Goal: Entertainment & Leisure: Browse casually

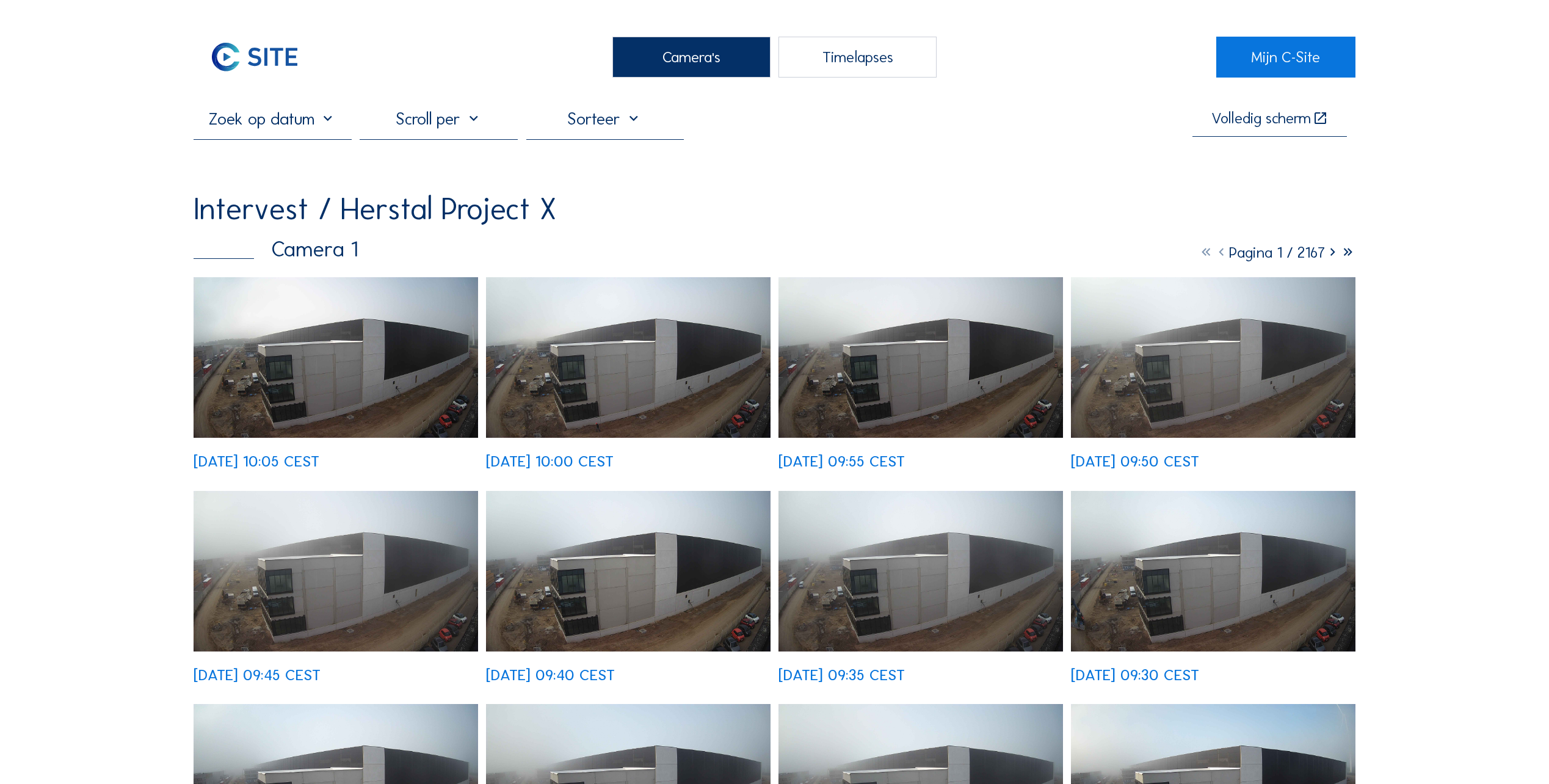
click at [689, 61] on div "Camera's" at bounding box center [691, 57] width 158 height 41
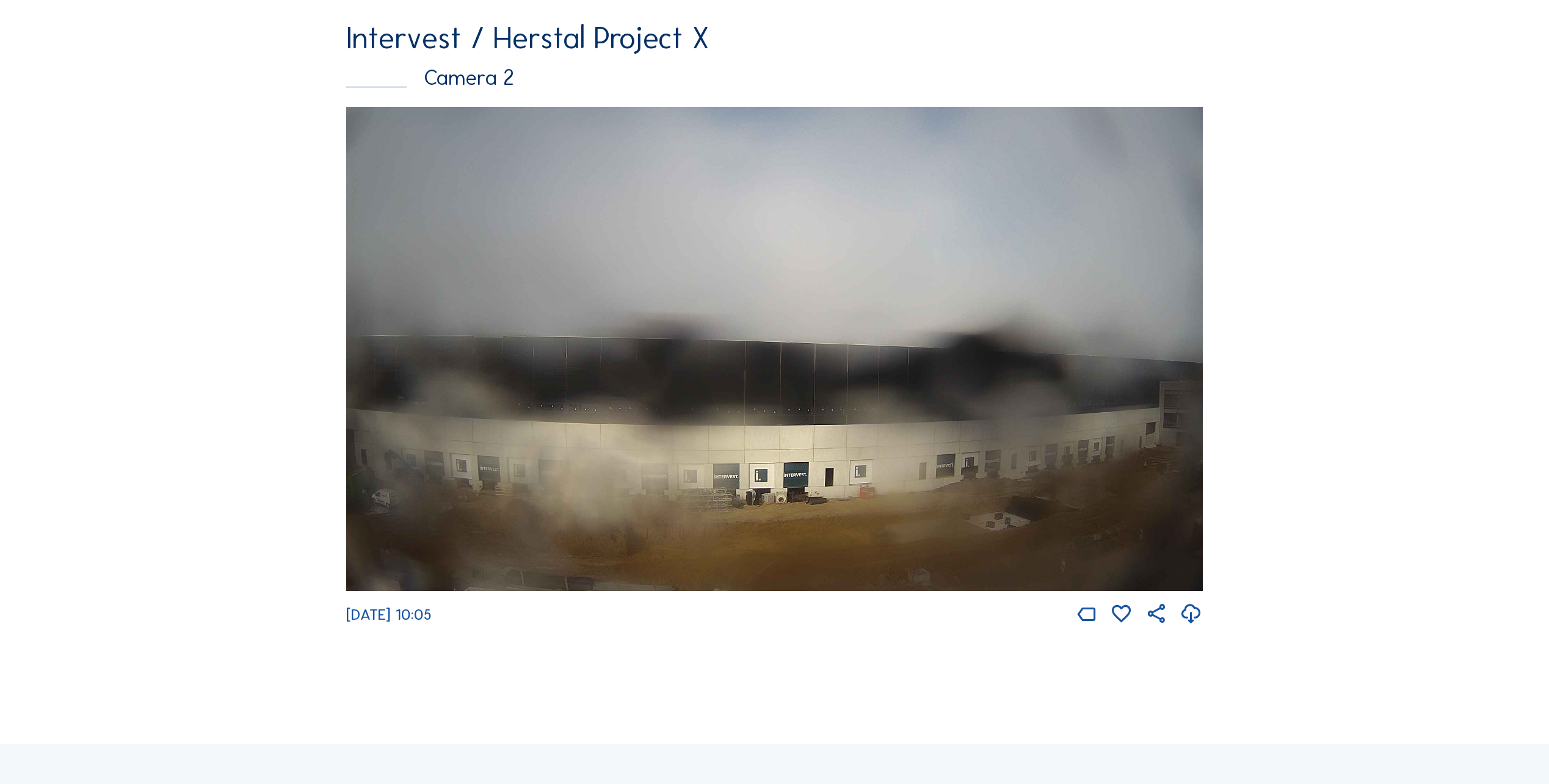
scroll to position [854, 0]
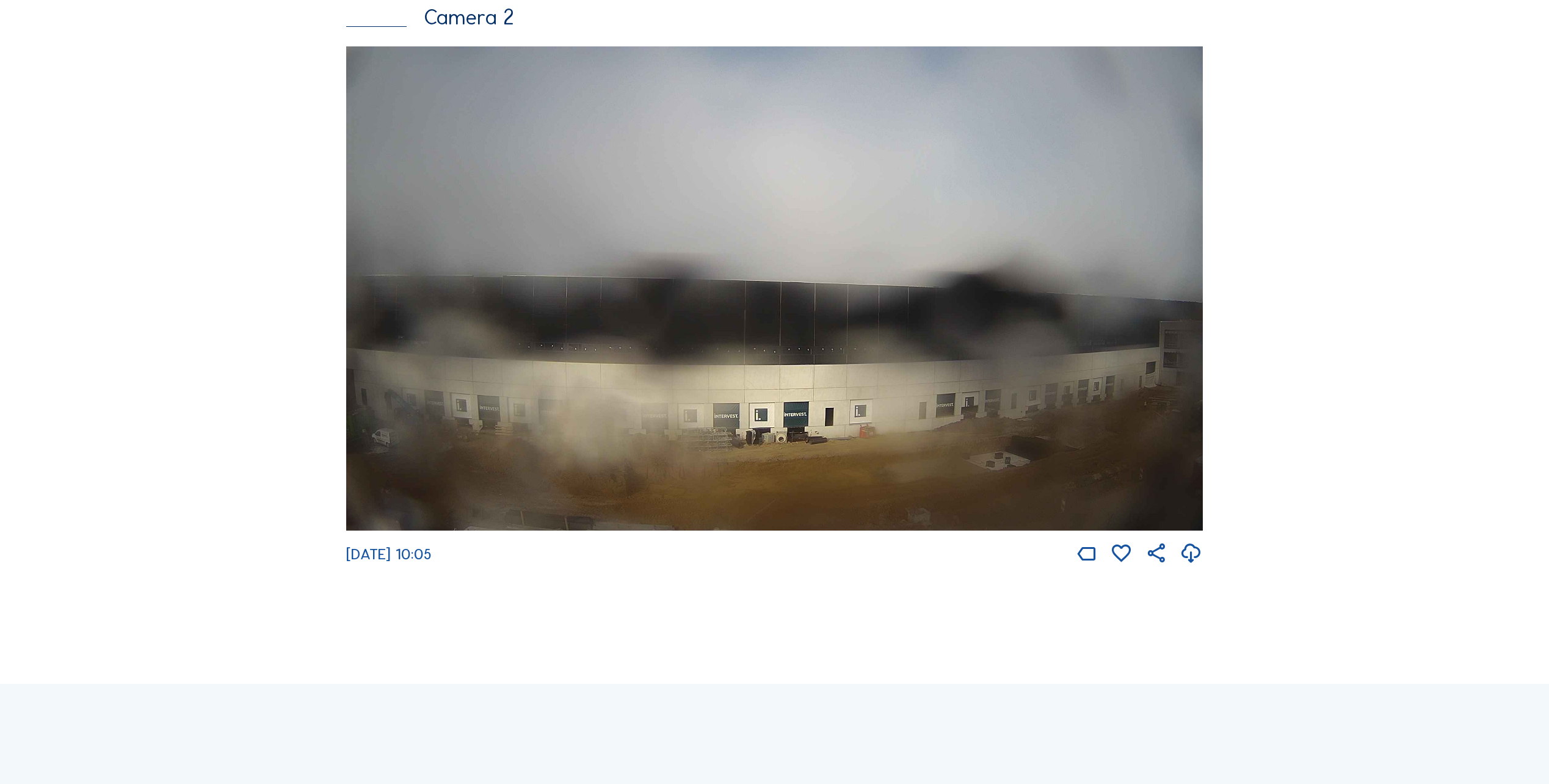
click at [753, 378] on img at bounding box center [774, 288] width 857 height 484
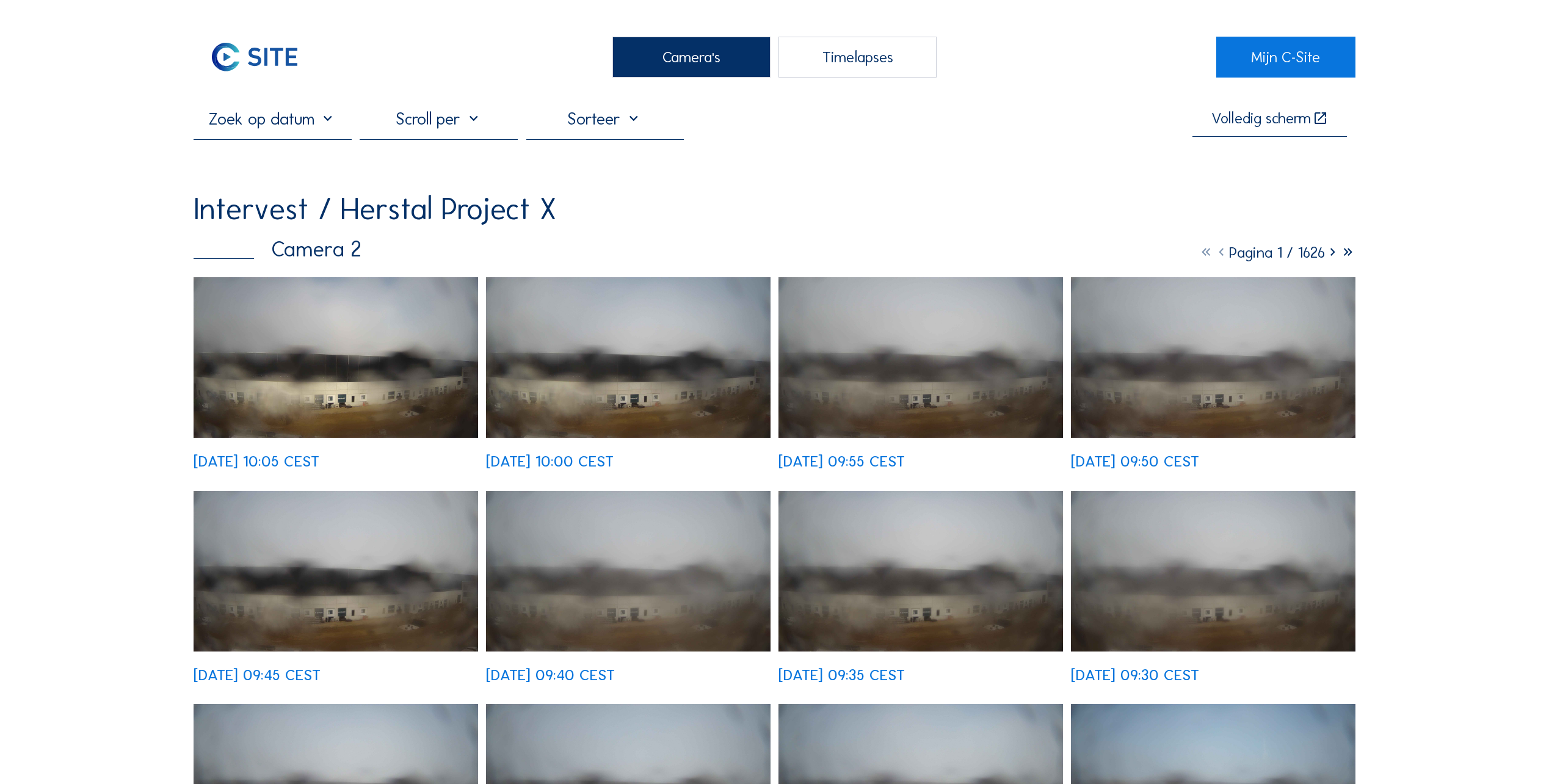
click at [360, 383] on img at bounding box center [336, 358] width 285 height 161
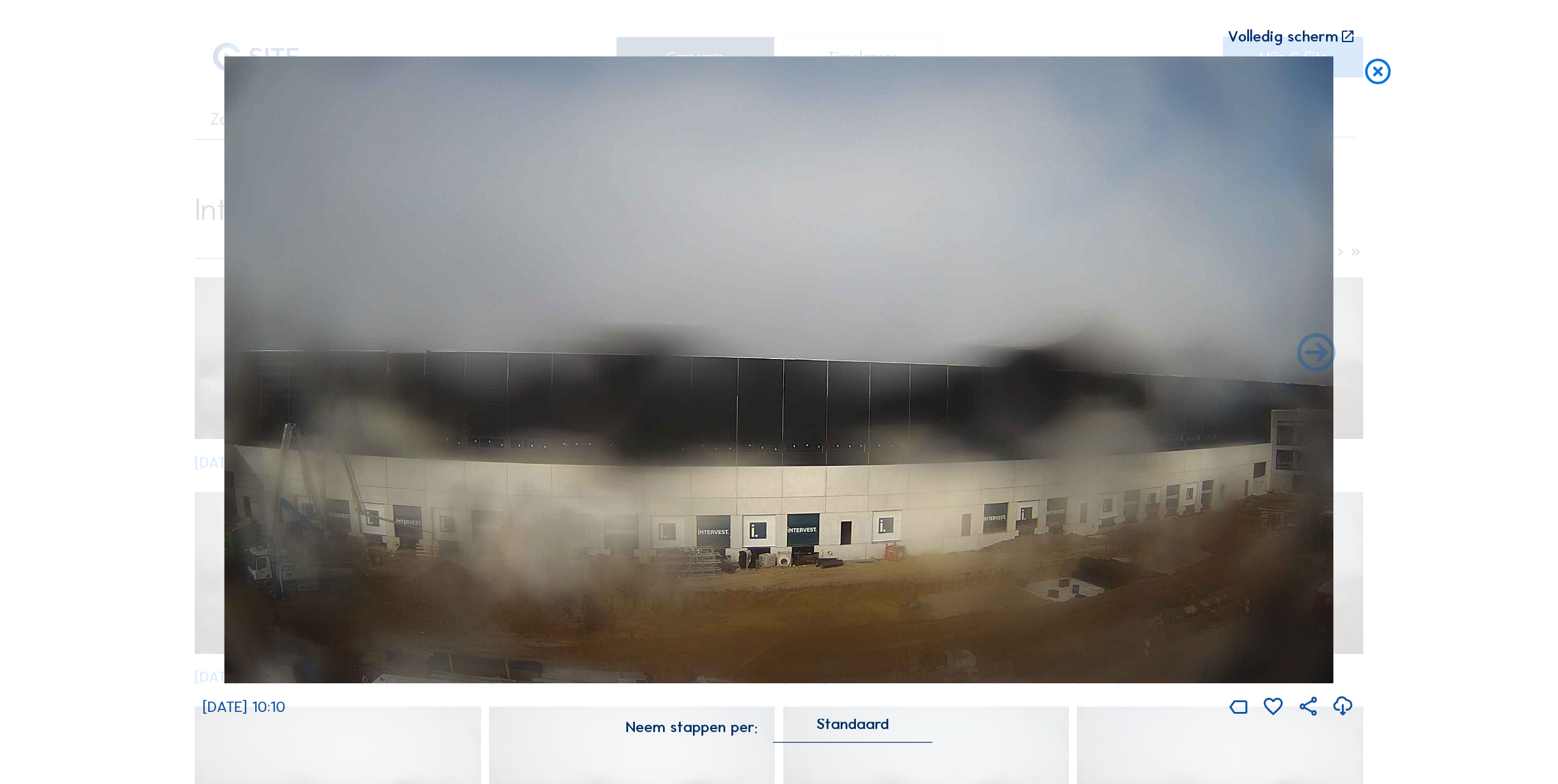
click at [1378, 72] on icon at bounding box center [1378, 72] width 31 height 31
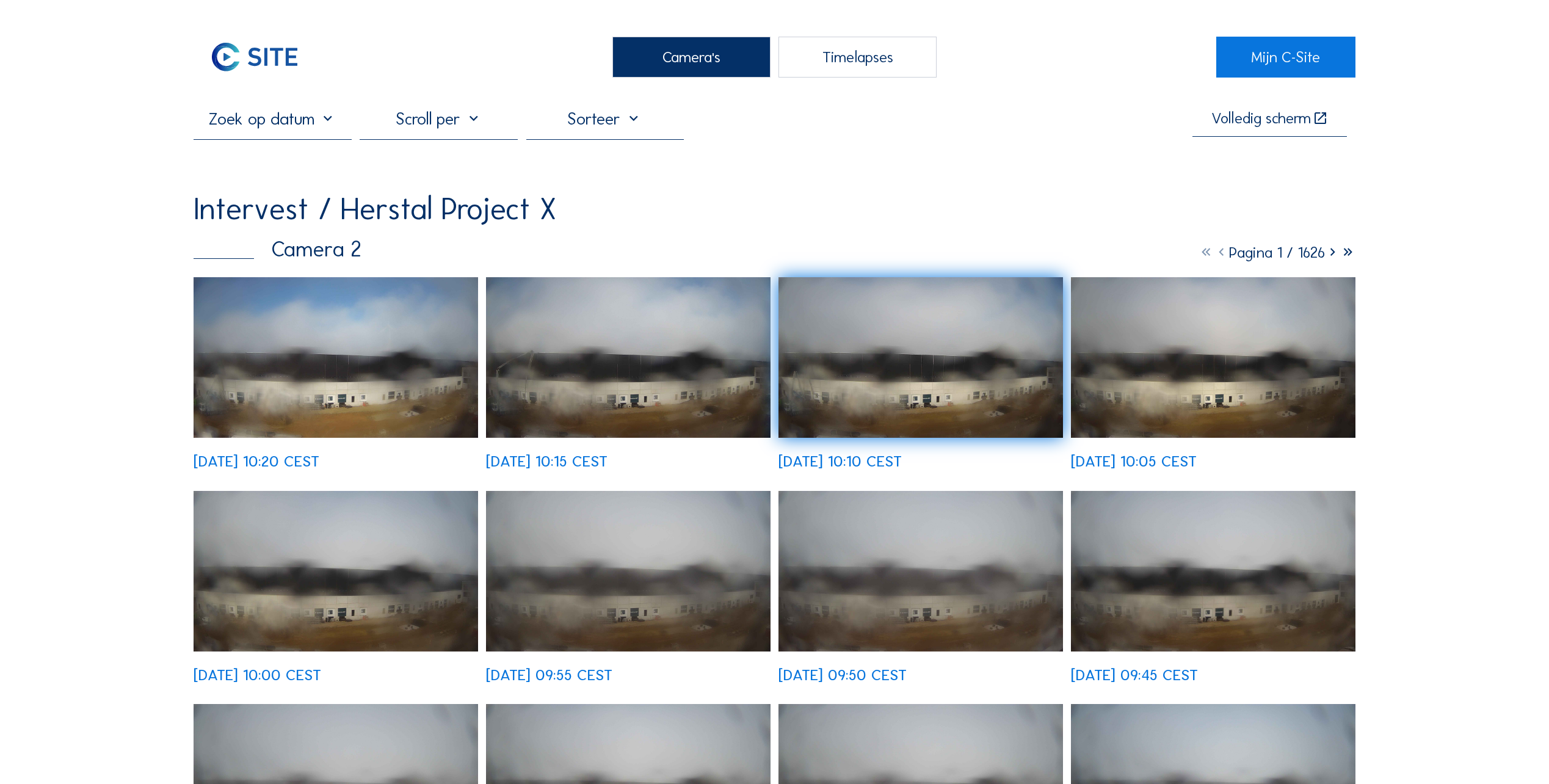
click at [317, 367] on img at bounding box center [336, 358] width 285 height 161
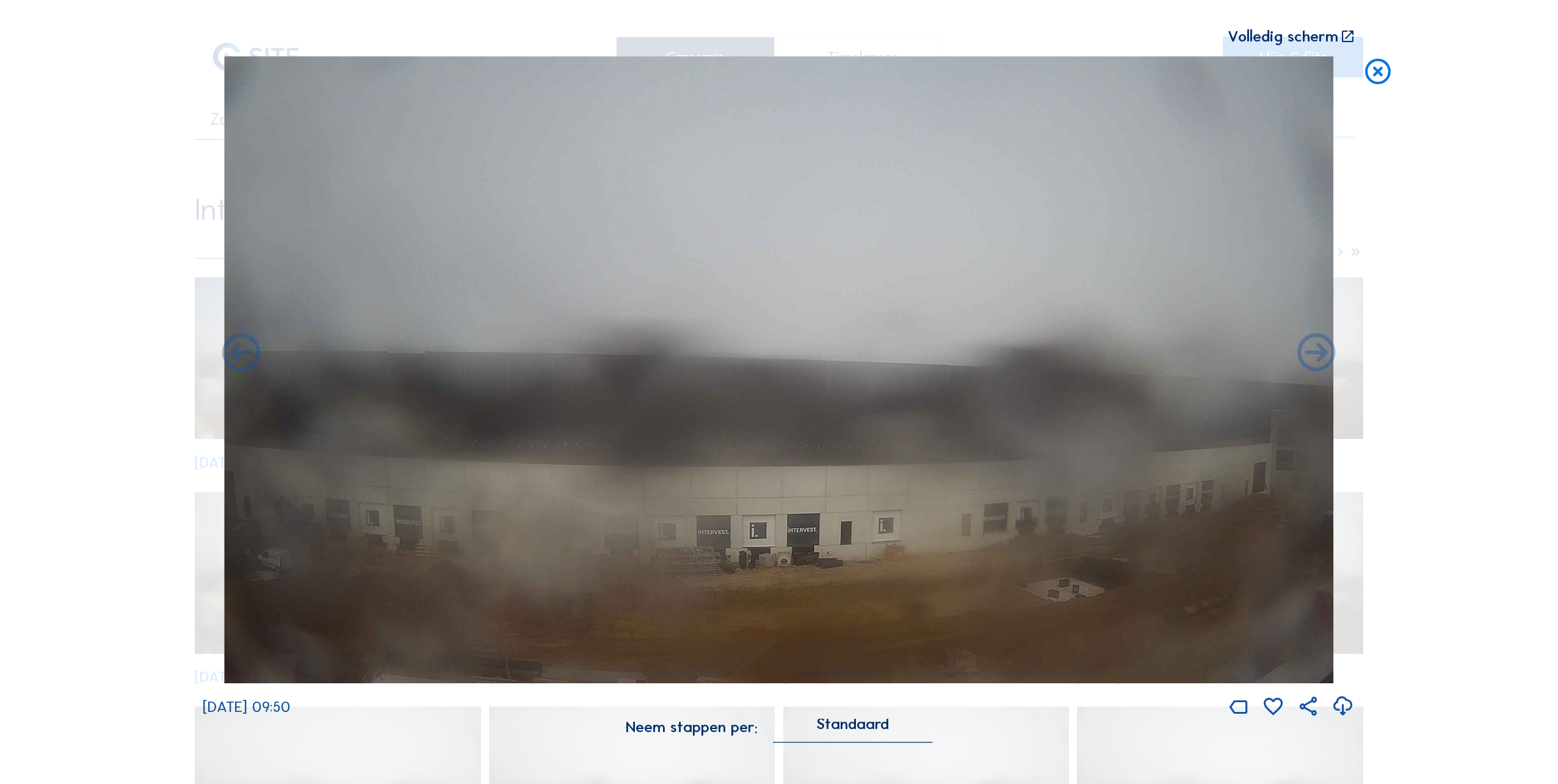
click at [1379, 76] on icon at bounding box center [1378, 72] width 31 height 31
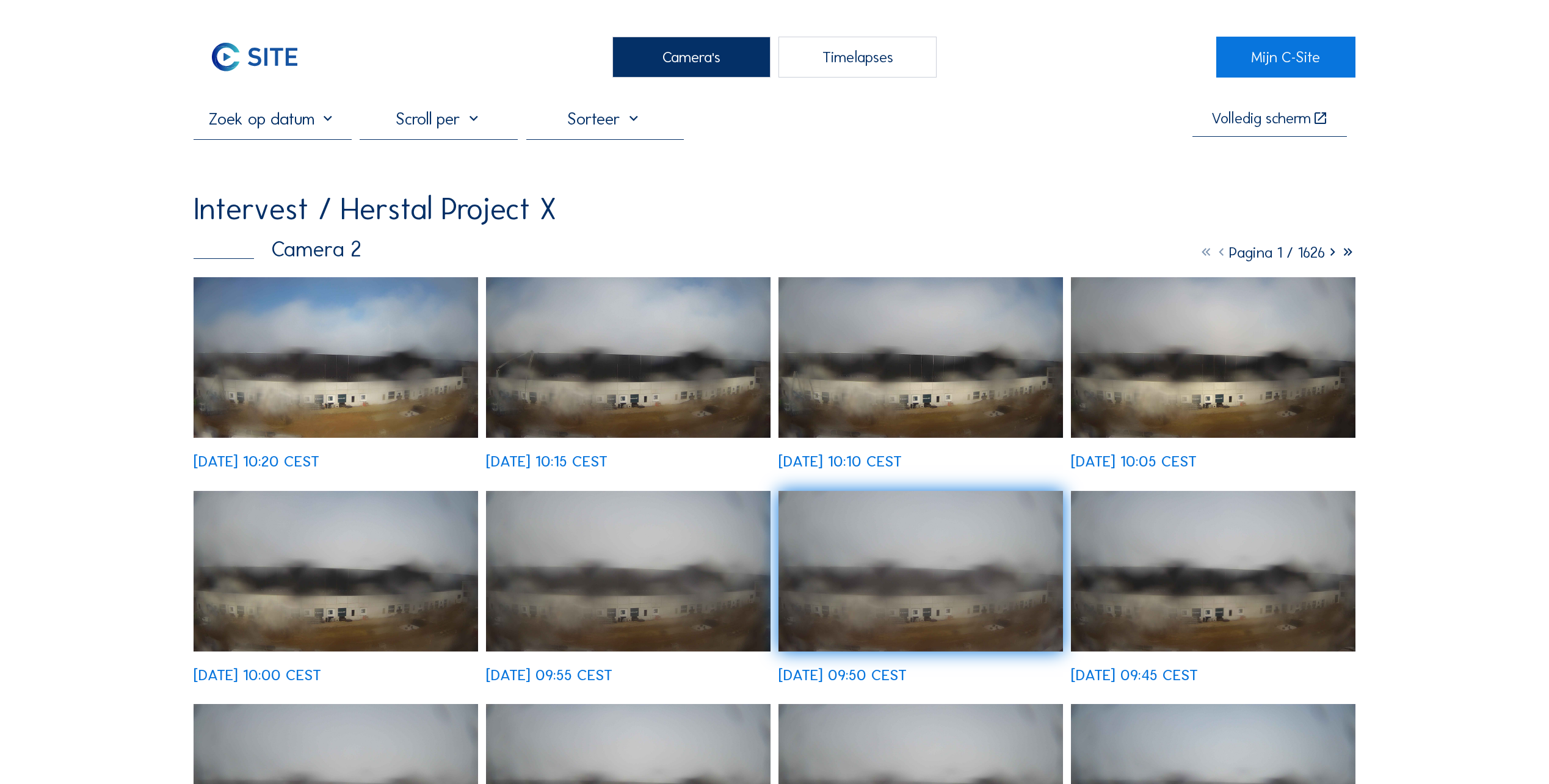
click at [684, 65] on div "Camera's" at bounding box center [691, 57] width 158 height 41
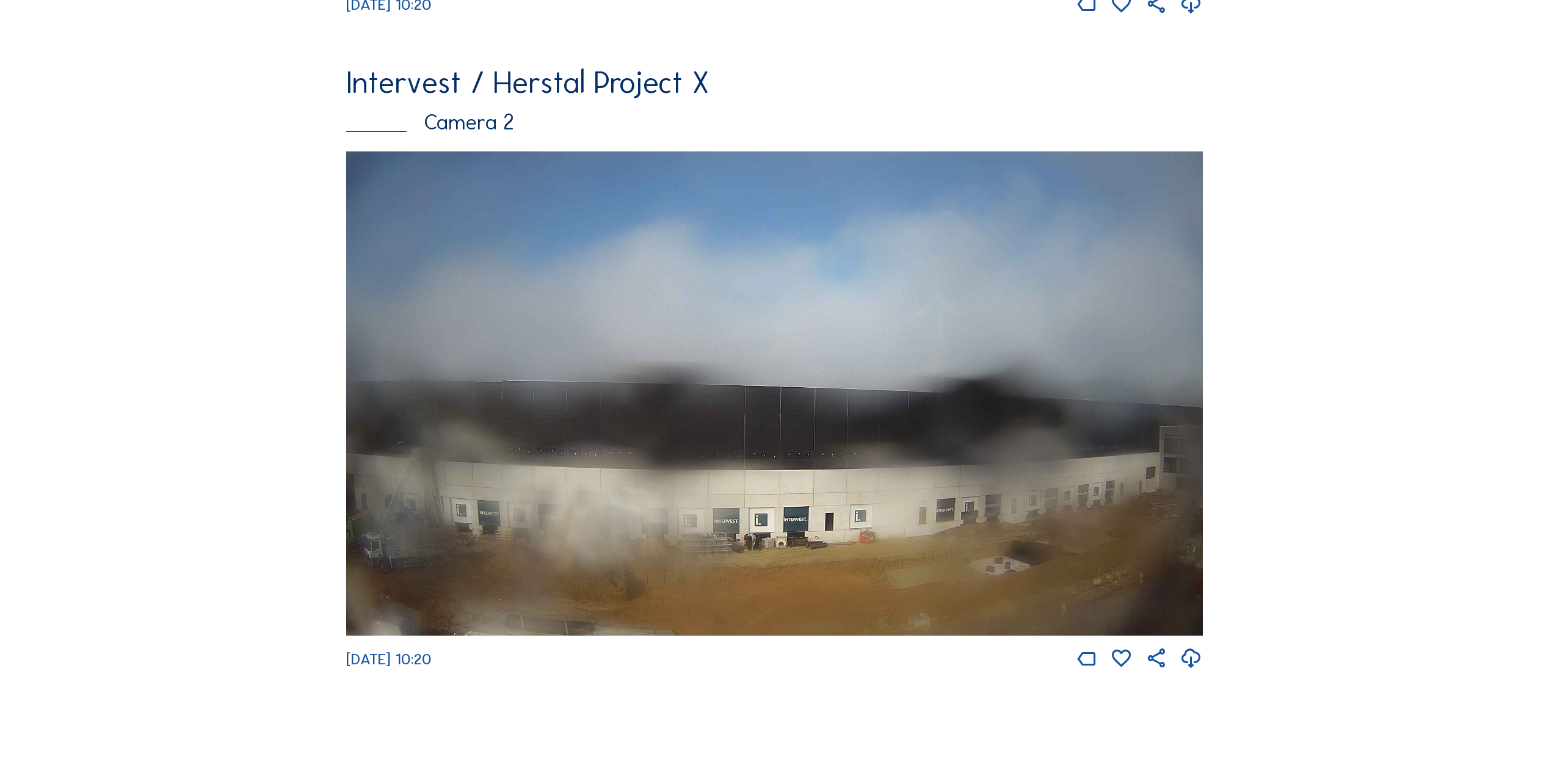
scroll to position [732, 0]
